Goal: Navigation & Orientation: Find specific page/section

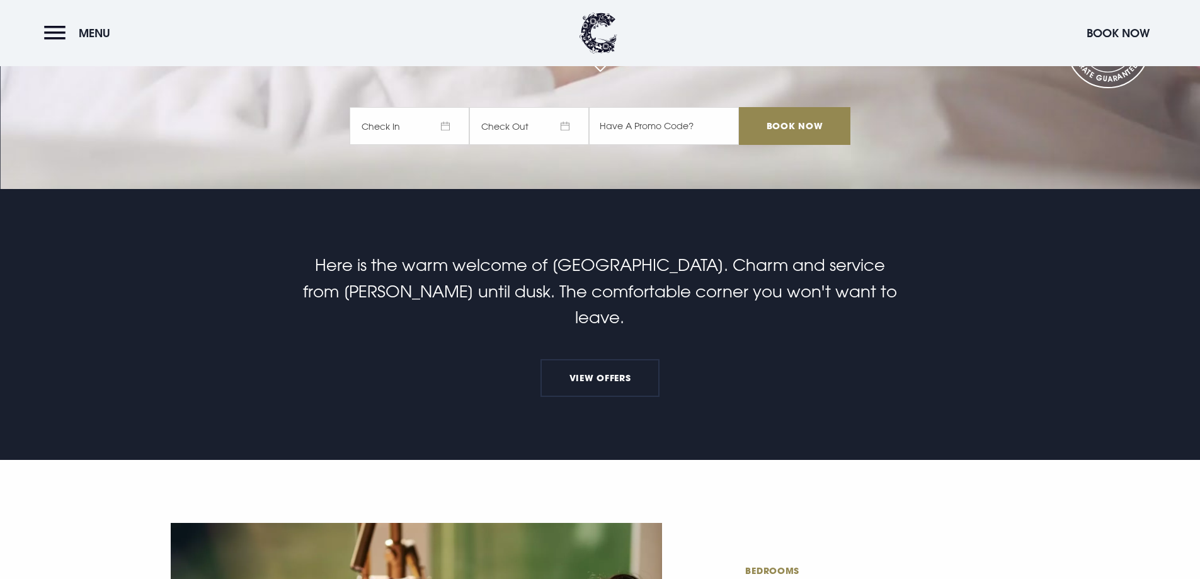
scroll to position [630, 0]
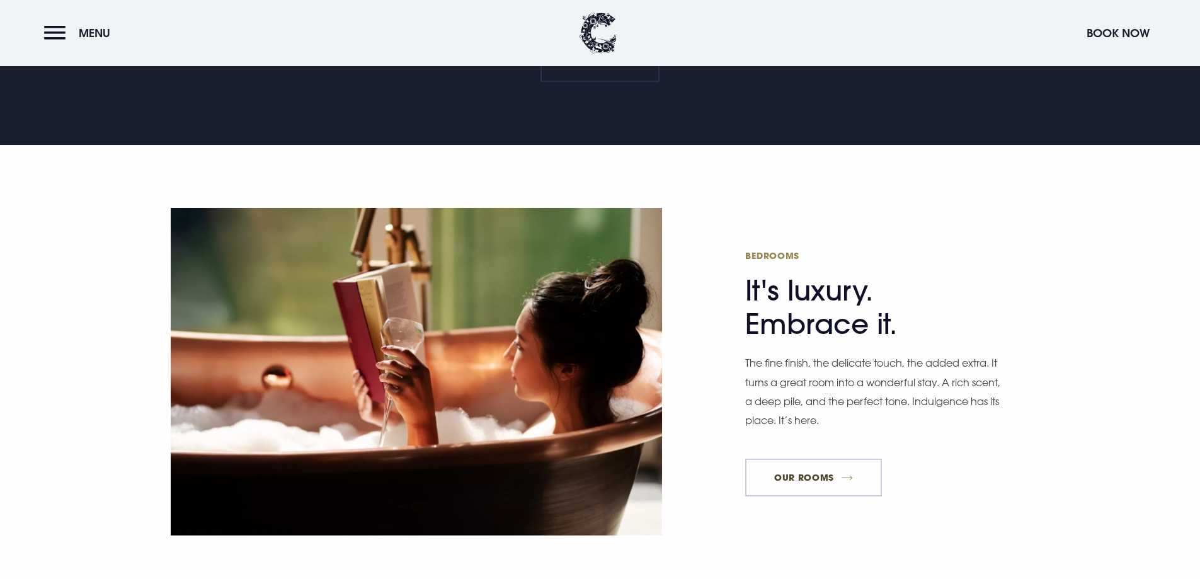
click at [759, 458] on link "Our Rooms" at bounding box center [813, 477] width 136 height 38
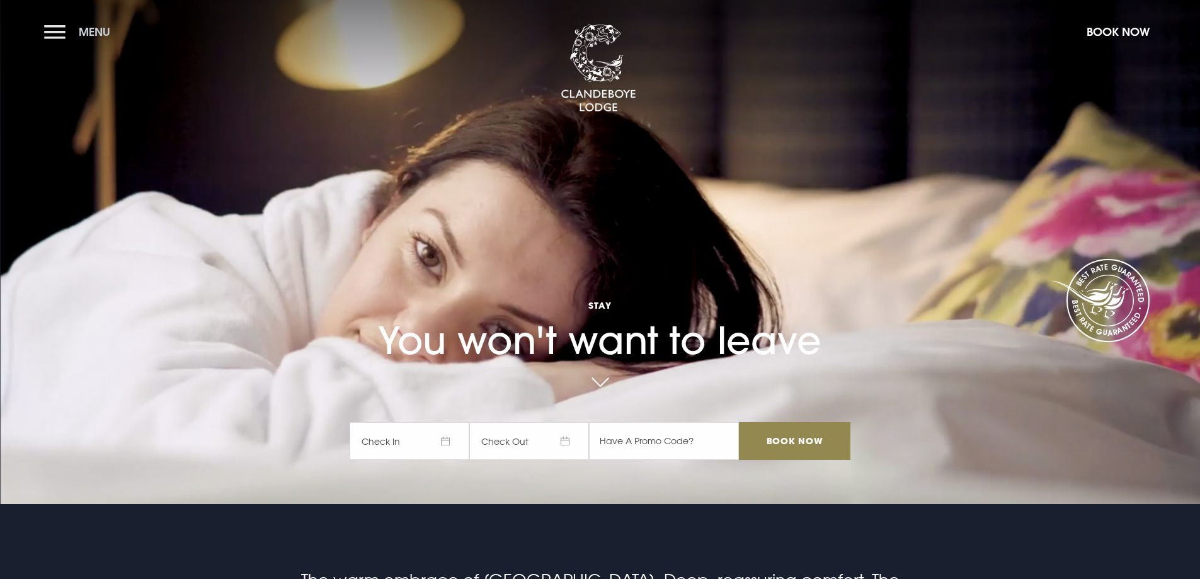
click at [94, 39] on button "Menu" at bounding box center [80, 31] width 72 height 27
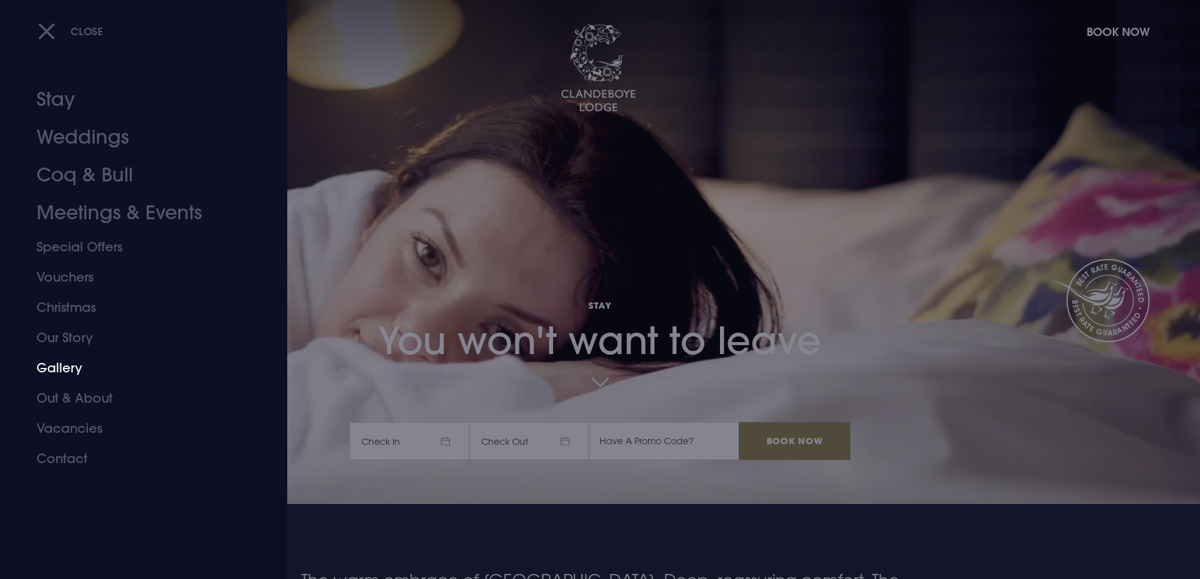
click at [67, 365] on link "Gallery" at bounding box center [136, 368] width 199 height 30
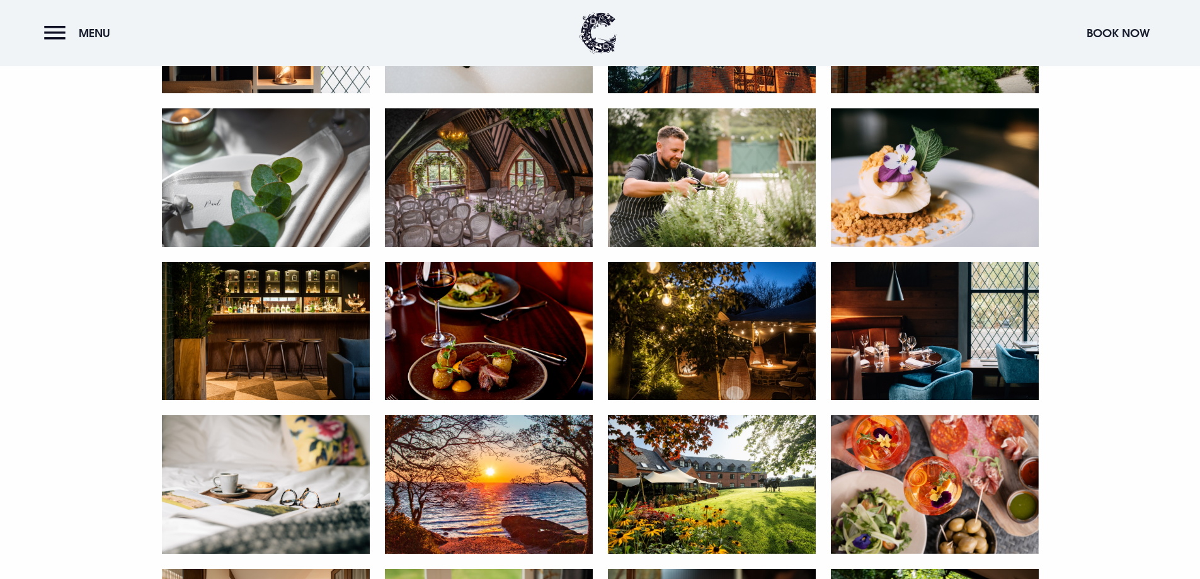
scroll to position [693, 0]
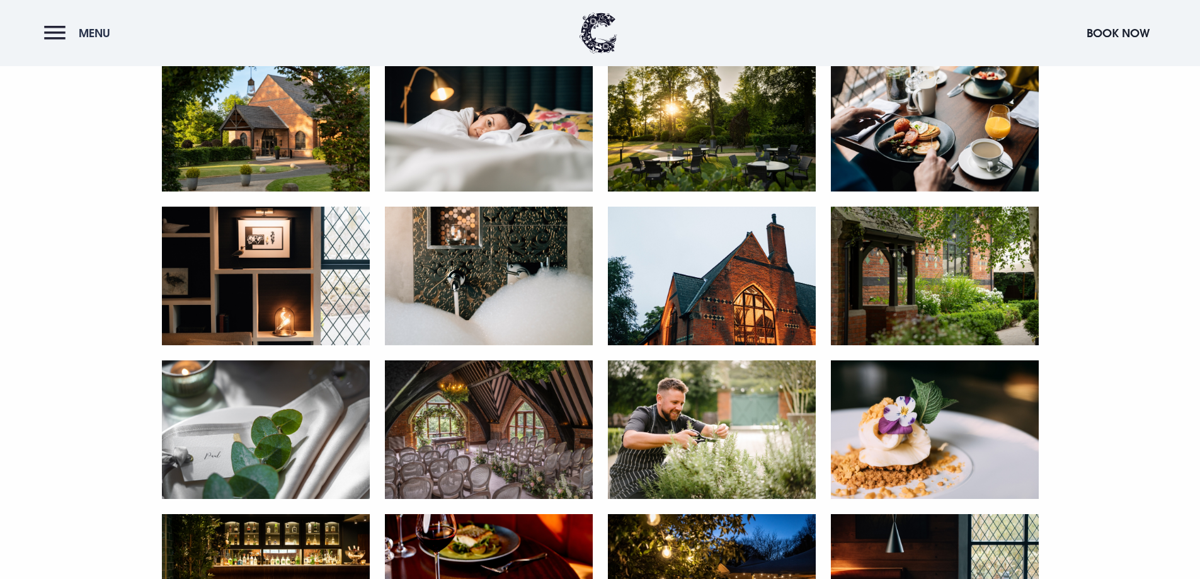
click at [74, 33] on button "Menu" at bounding box center [80, 33] width 72 height 27
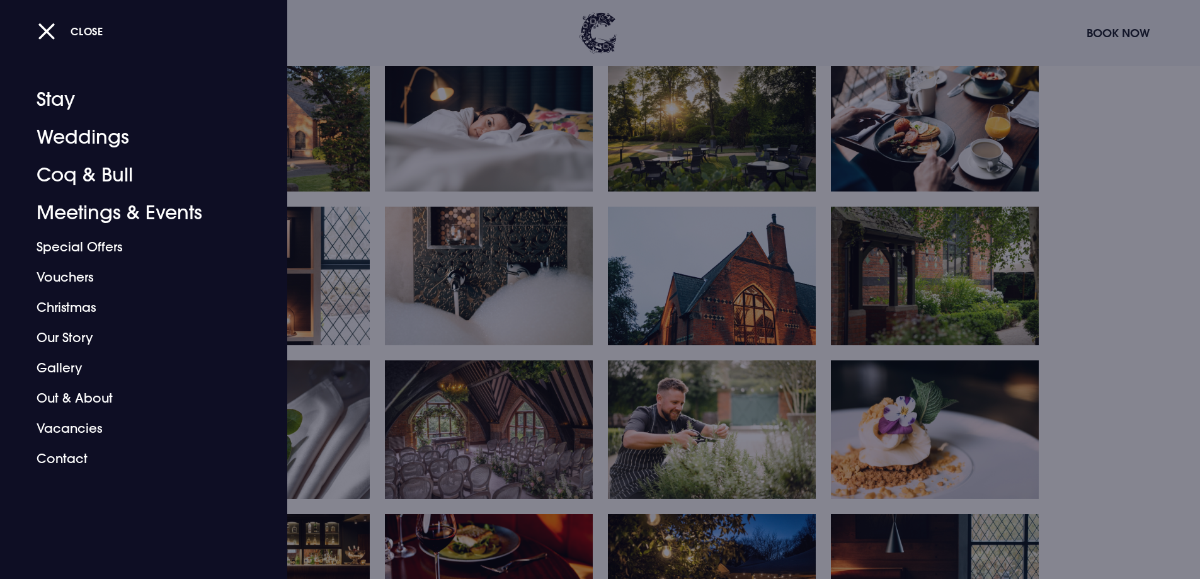
drag, startPoint x: 516, startPoint y: 287, endPoint x: 555, endPoint y: 301, distance: 41.6
click at [516, 286] on div at bounding box center [600, 289] width 1200 height 579
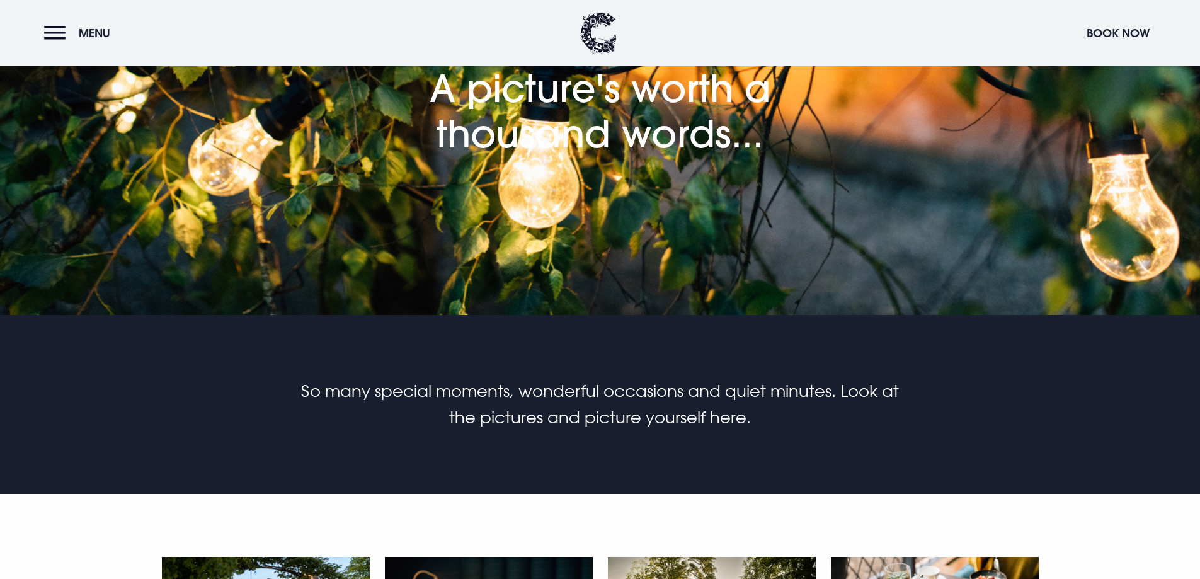
scroll to position [0, 0]
